Goal: Task Accomplishment & Management: Manage account settings

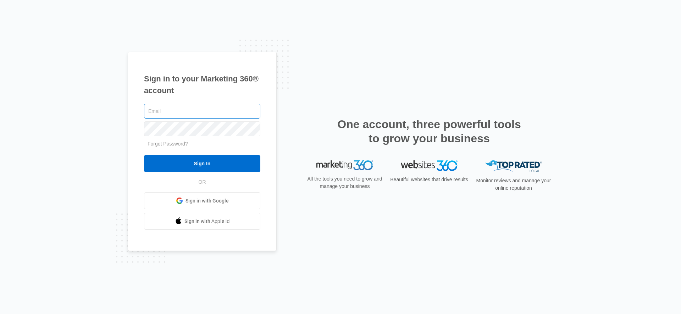
click at [198, 114] on input "text" at bounding box center [202, 111] width 116 height 15
type input "[EMAIL_ADDRESS][PERSON_NAME][DOMAIN_NAME]"
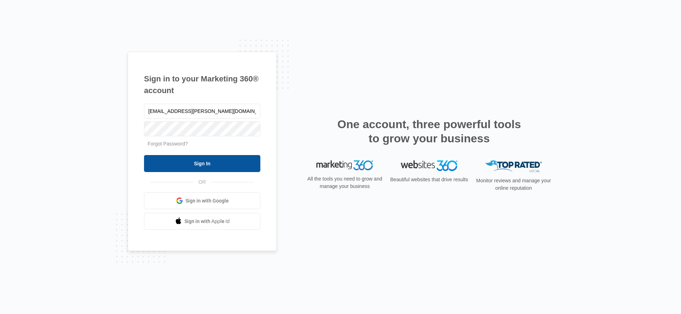
click at [166, 169] on input "Sign In" at bounding box center [202, 163] width 116 height 17
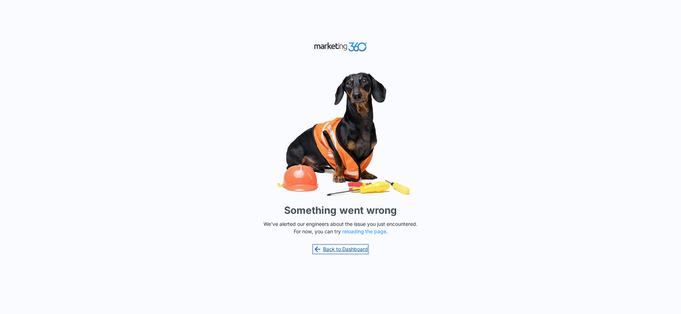
click at [332, 250] on link "Back to Dashboard" at bounding box center [340, 249] width 55 height 9
